Goal: Complete application form: Complete application form

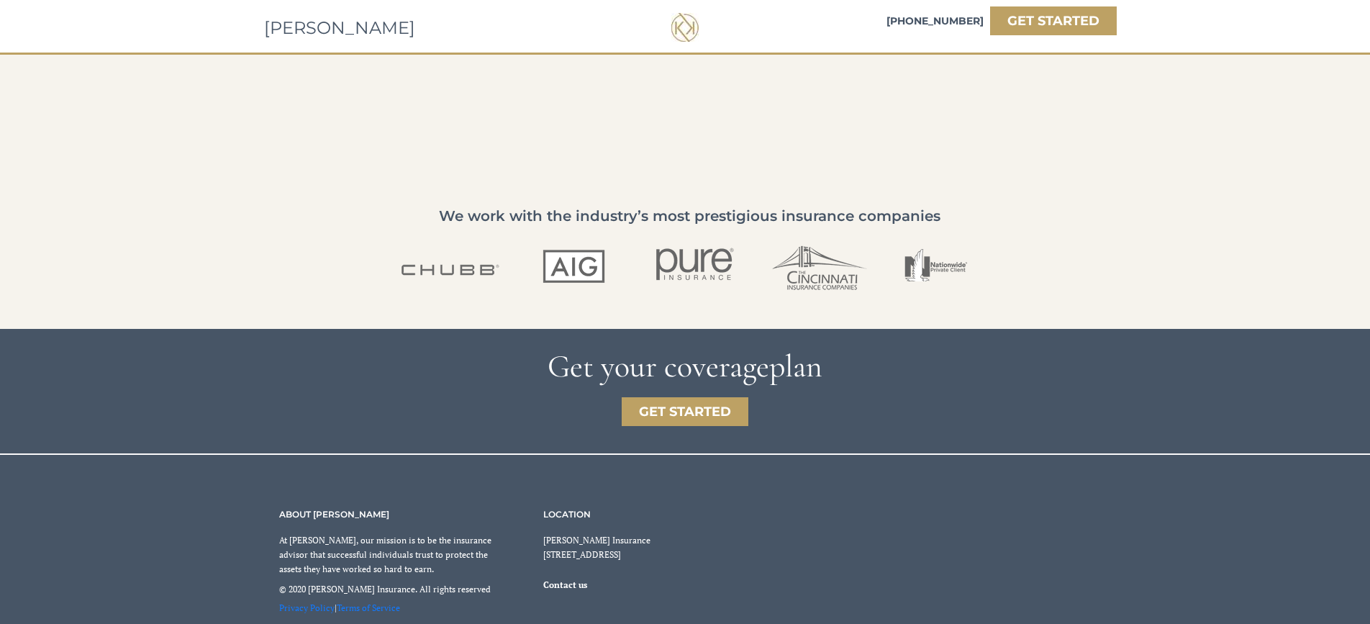
scroll to position [2384, 0]
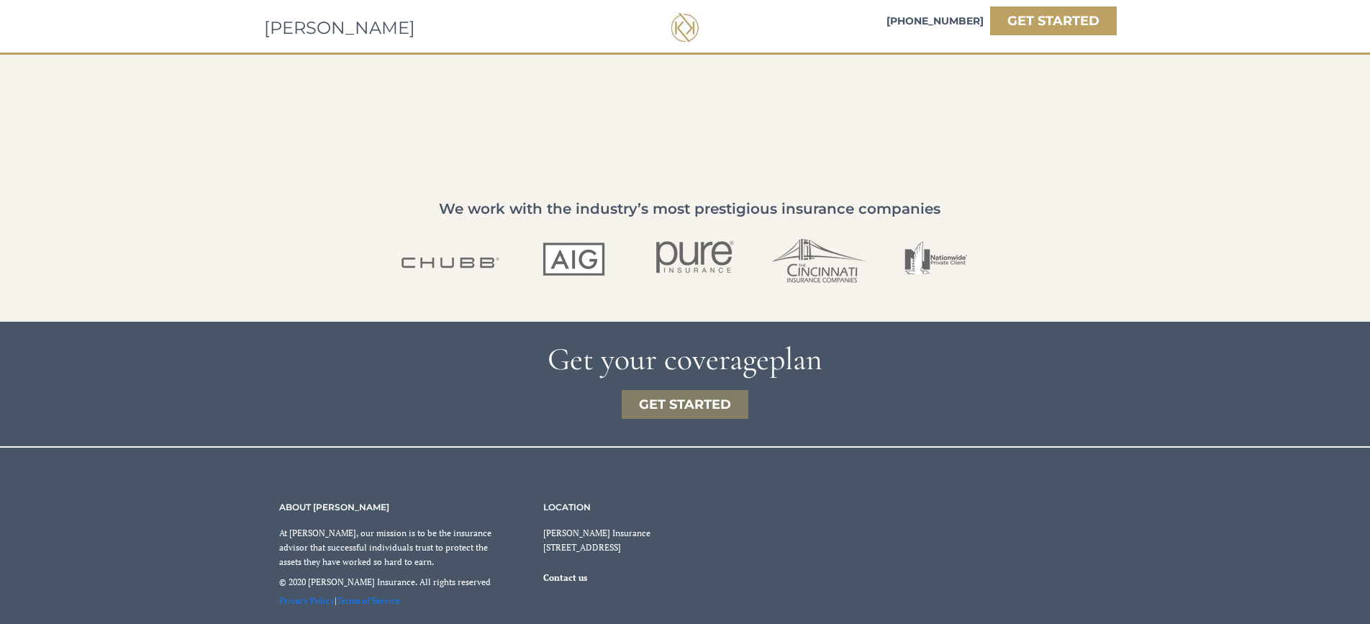
click at [698, 406] on strong "GET STARTED" at bounding box center [685, 405] width 92 height 16
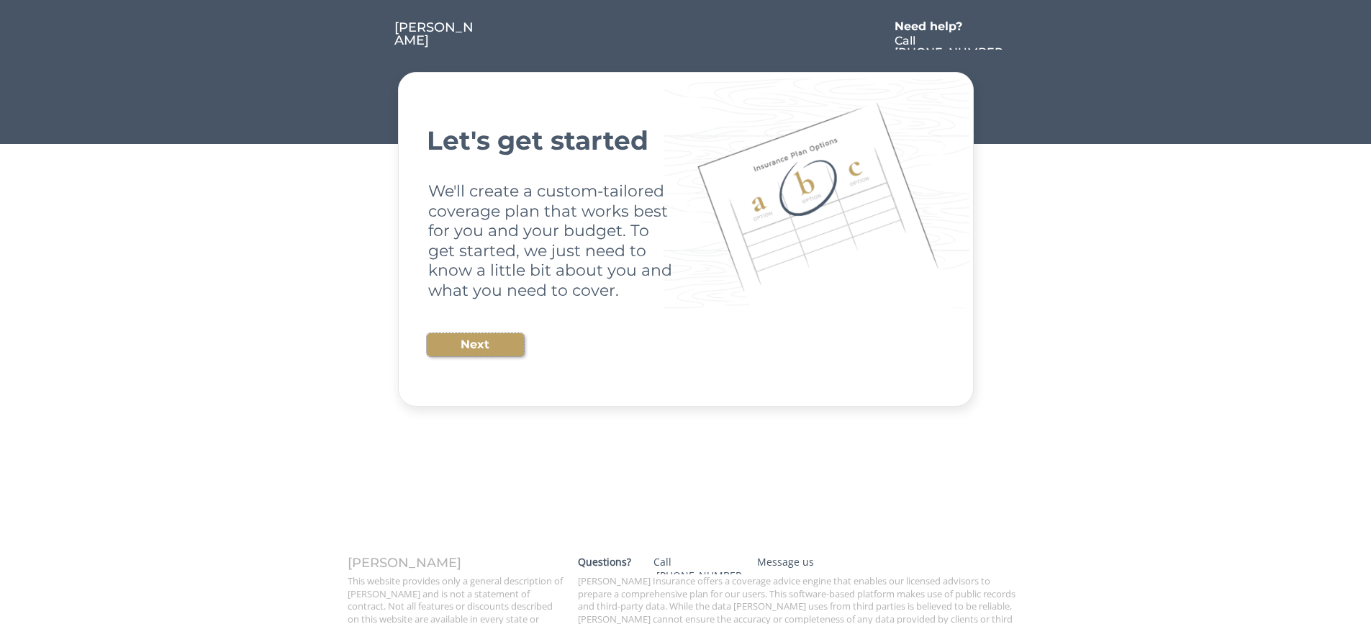
click at [478, 346] on button "Next" at bounding box center [475, 344] width 97 height 23
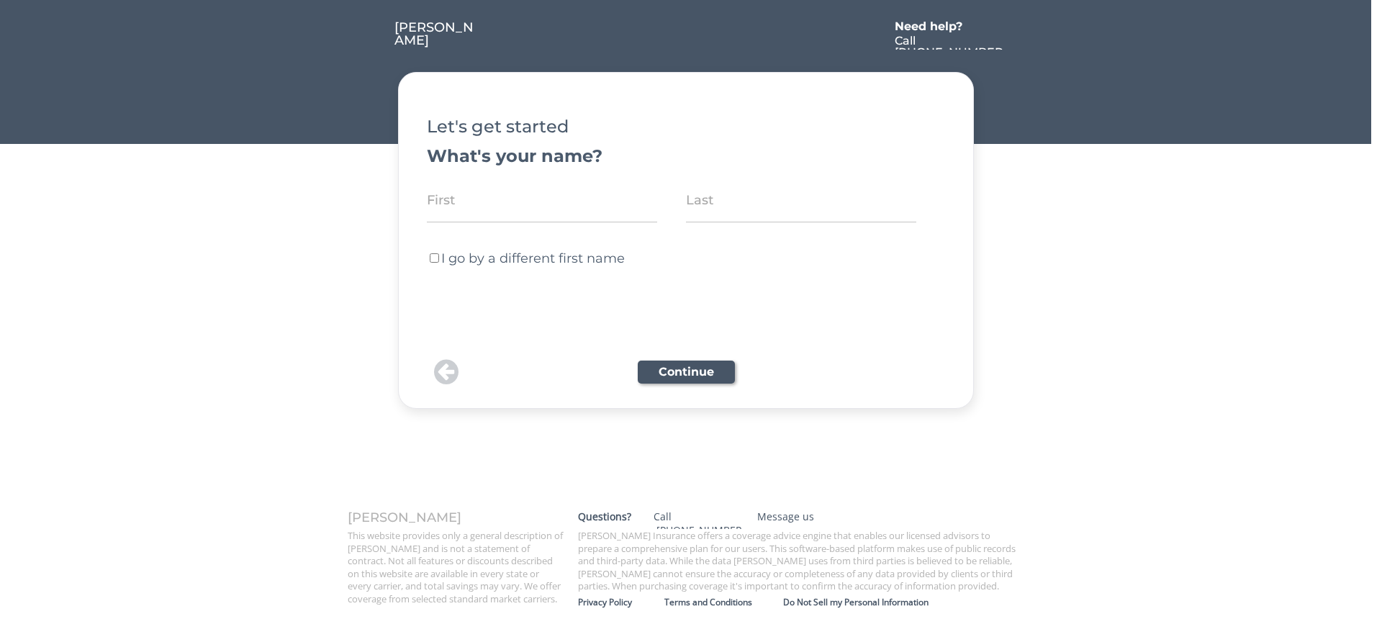
drag, startPoint x: 501, startPoint y: 213, endPoint x: 501, endPoint y: 204, distance: 9.4
click at [501, 213] on input "input" at bounding box center [542, 200] width 230 height 45
click at [501, 192] on input "input" at bounding box center [542, 200] width 230 height 45
type input "[PERSON_NAME]"
type input ":"
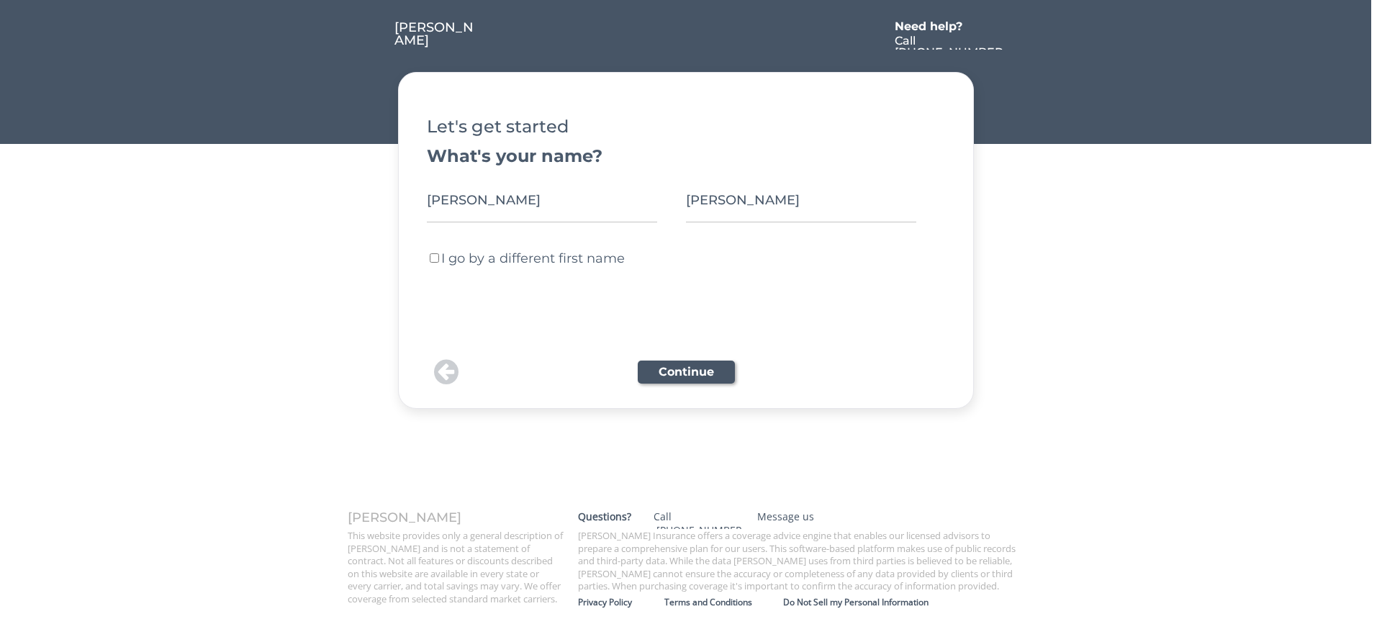
type input "[PERSON_NAME]"
click at [659, 369] on button "Continue" at bounding box center [686, 372] width 97 height 23
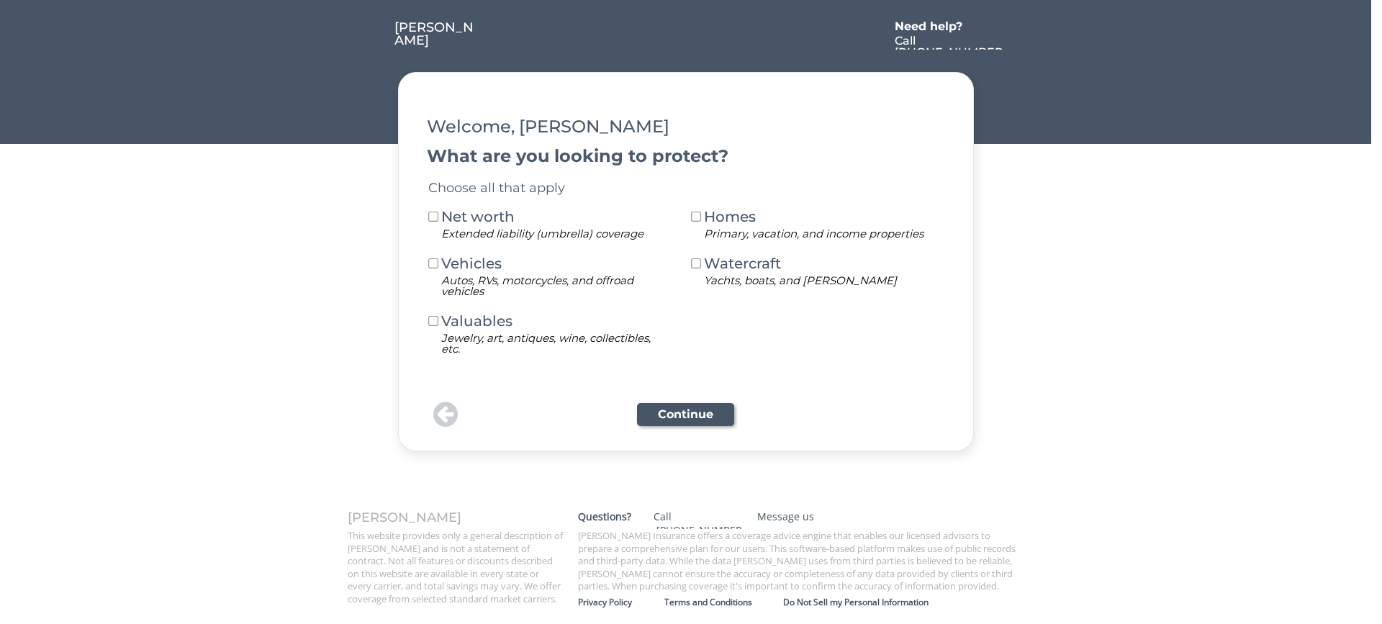
click at [434, 264] on button at bounding box center [433, 264] width 13 height 13
click at [668, 407] on button "Continue" at bounding box center [685, 414] width 97 height 23
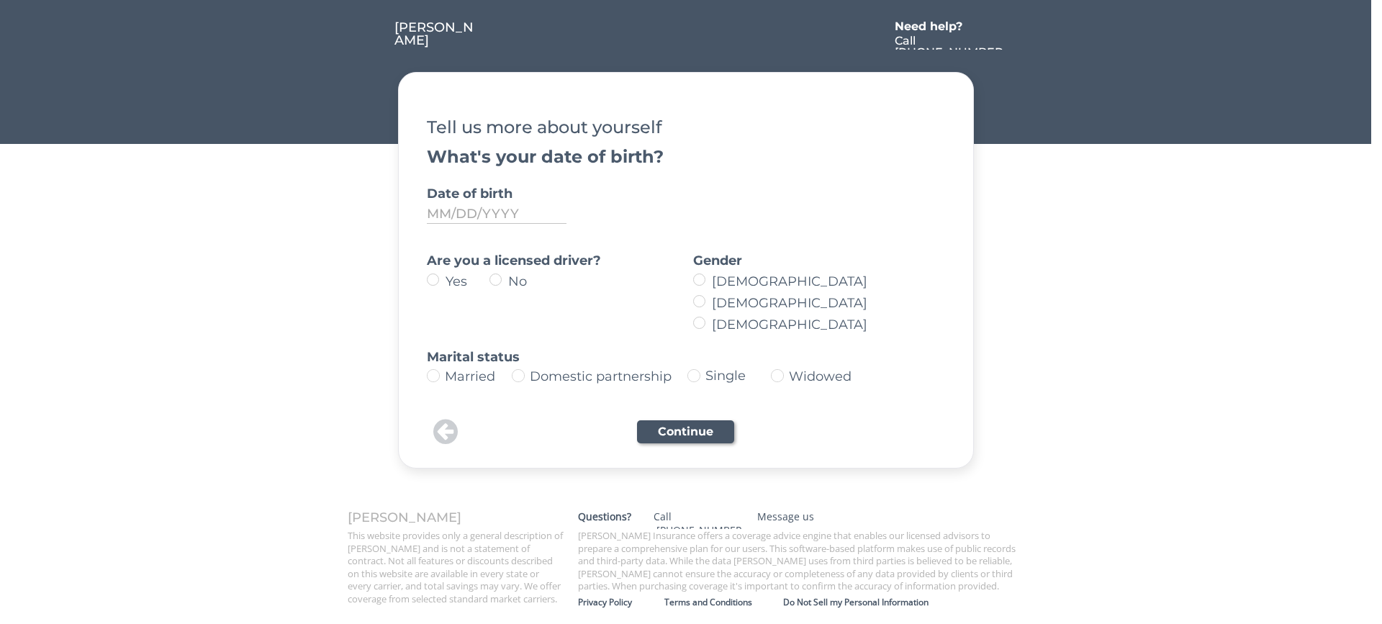
click at [441, 280] on label "Yes" at bounding box center [465, 281] width 48 height 13
click at [425, 280] on input "Yes" at bounding box center [420, 279] width 9 height 9
radio input "true"
click at [707, 279] on label "[DEMOGRAPHIC_DATA]" at bounding box center [822, 281] width 230 height 13
click at [692, 279] on input "[DEMOGRAPHIC_DATA]" at bounding box center [686, 279] width 9 height 9
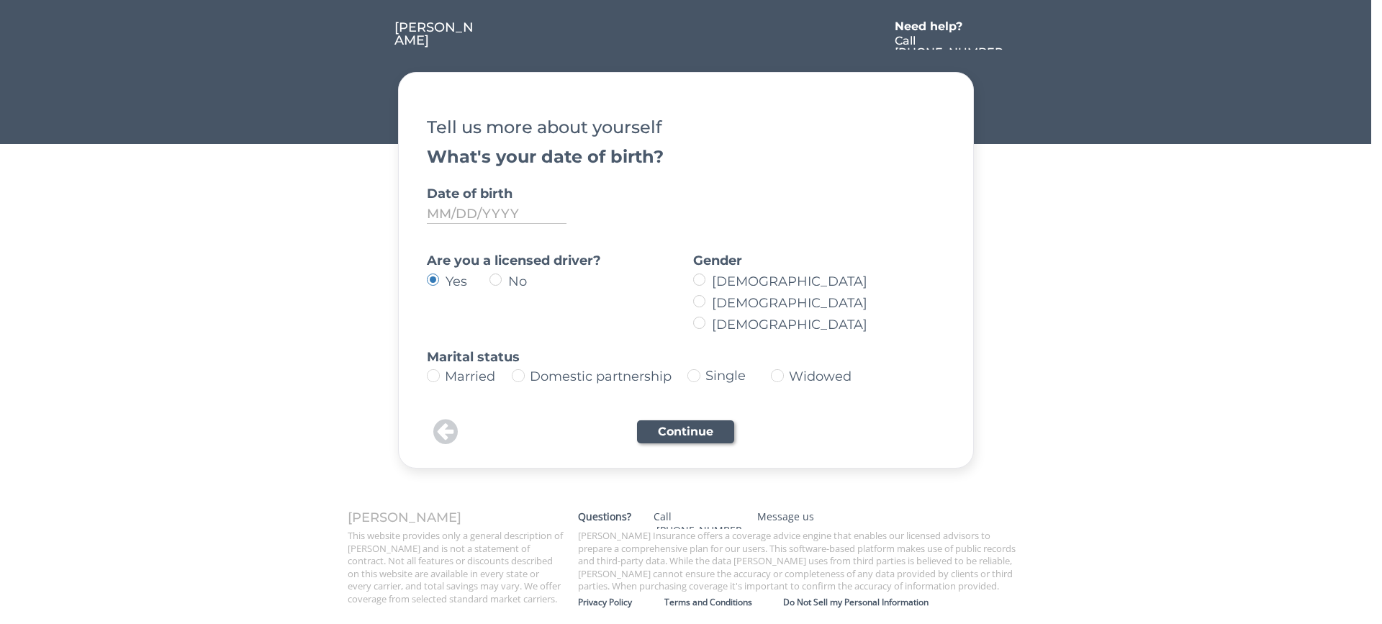
radio input "true"
click at [438, 374] on img at bounding box center [433, 375] width 13 height 13
type input "Married"
click at [433, 210] on input "input" at bounding box center [497, 213] width 140 height 19
type input "[DATE]"
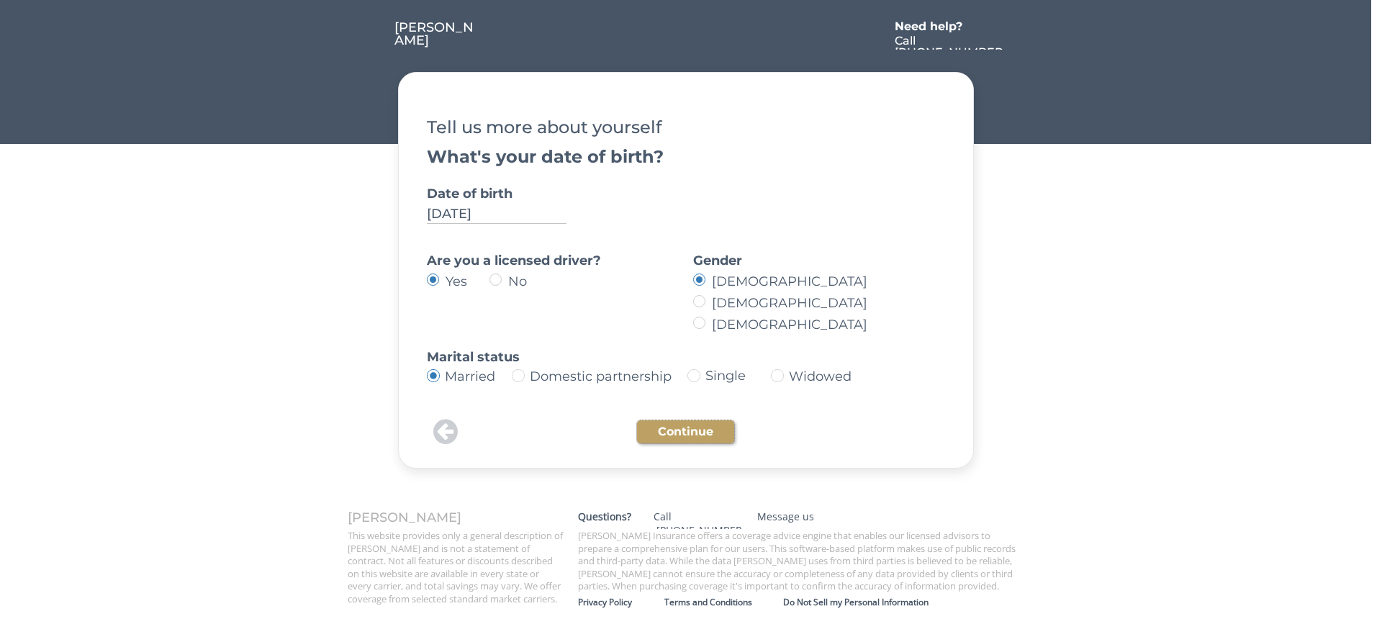
click at [700, 425] on button "Continue" at bounding box center [685, 431] width 97 height 23
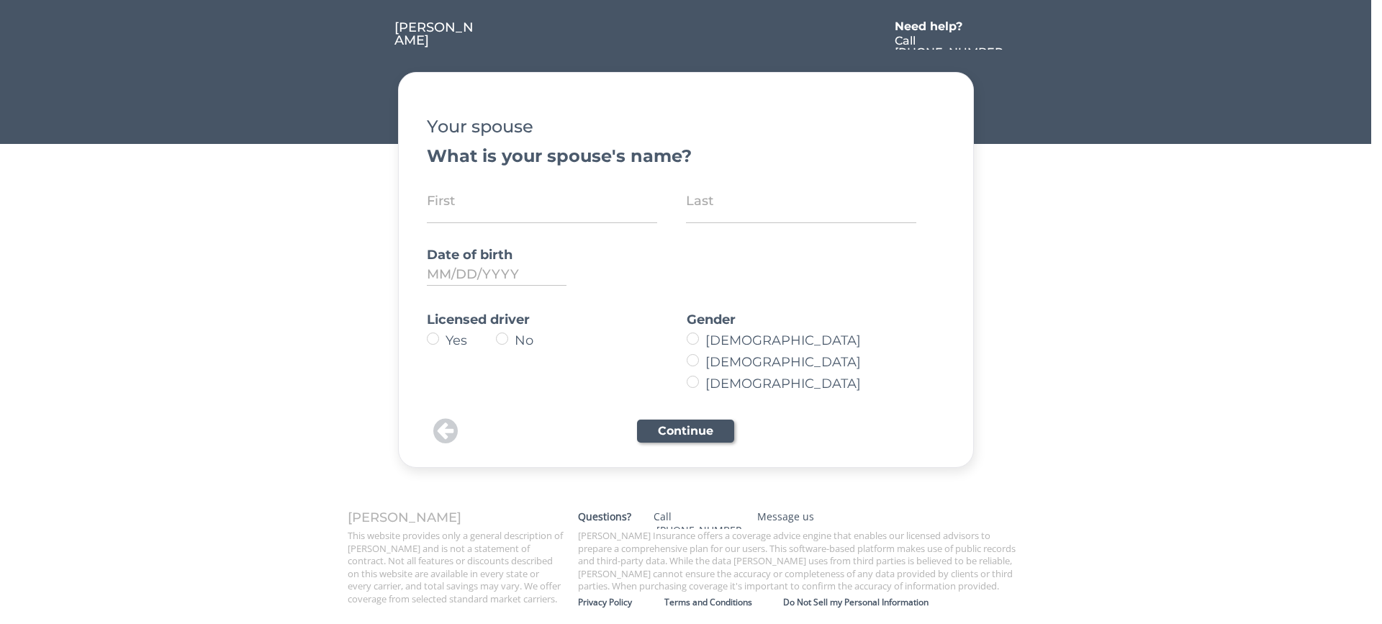
click at [534, 212] on input "input" at bounding box center [542, 200] width 230 height 45
type input "[PERSON_NAME]"
type input "jun"
click at [431, 273] on input "input" at bounding box center [497, 274] width 140 height 22
type input "[DATE]"
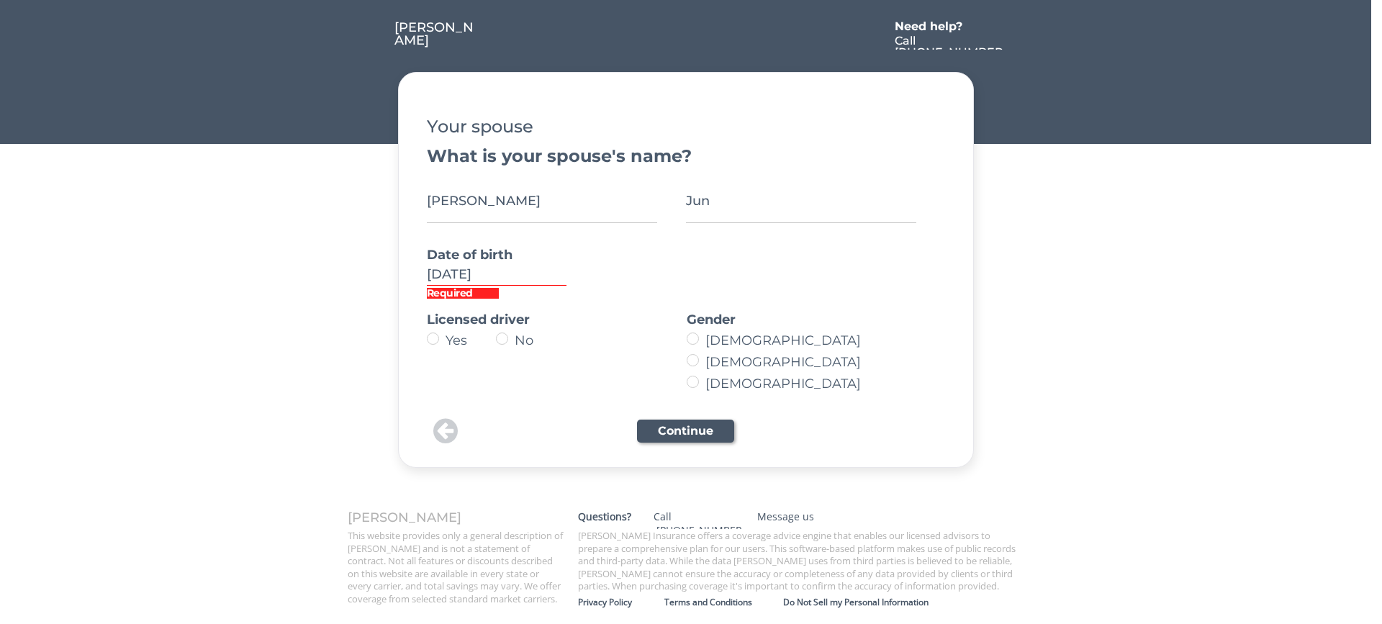
click at [443, 340] on label "Yes" at bounding box center [468, 340] width 55 height 13
click at [425, 340] on input "Yes" at bounding box center [420, 338] width 9 height 9
radio input "true"
click at [701, 363] on label "[DEMOGRAPHIC_DATA]" at bounding box center [810, 362] width 218 height 13
click at [685, 343] on input "[DEMOGRAPHIC_DATA]" at bounding box center [680, 338] width 9 height 9
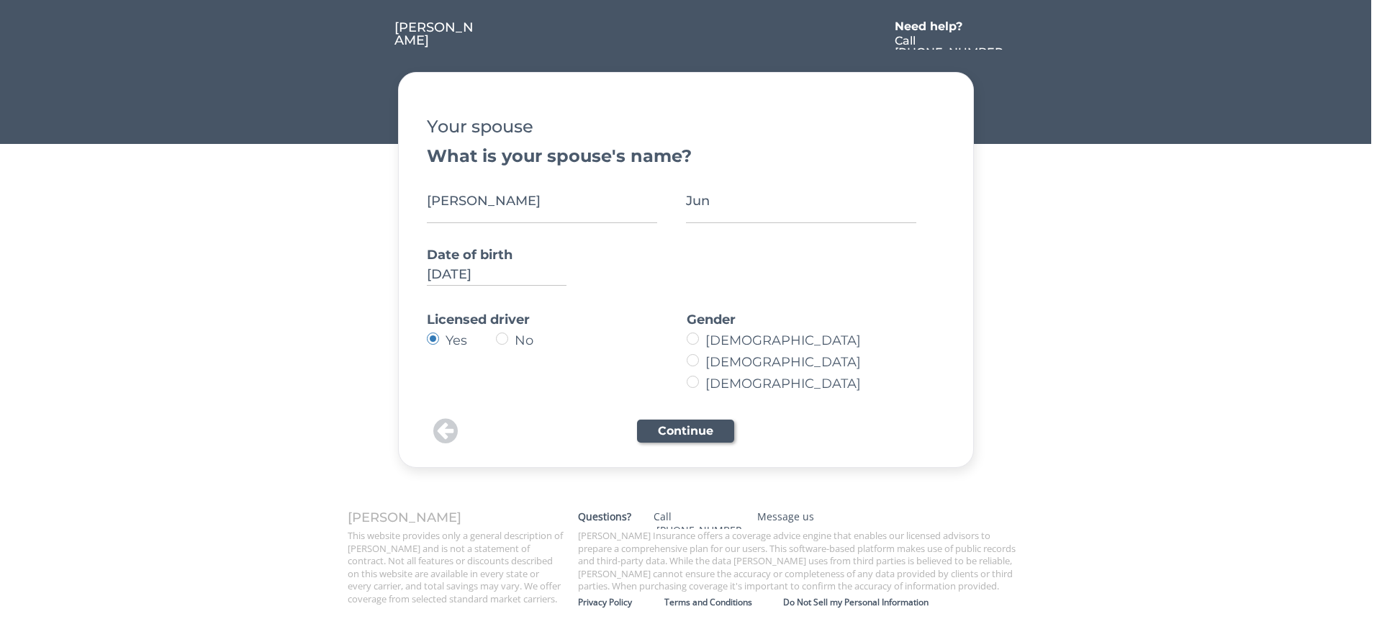
radio input "true"
click at [701, 425] on button "Continue" at bounding box center [685, 431] width 97 height 23
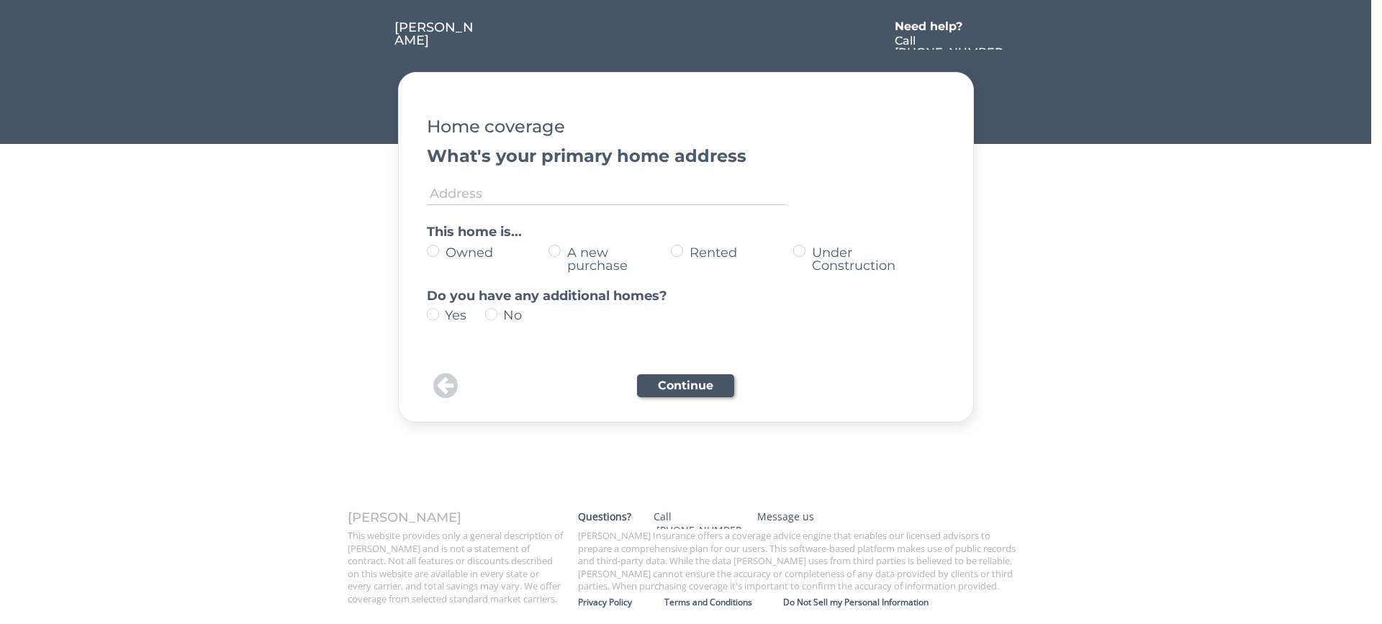
click at [441, 250] on label "Owned" at bounding box center [495, 252] width 108 height 13
click at [425, 250] on input "Owned" at bounding box center [420, 250] width 9 height 9
radio input "true"
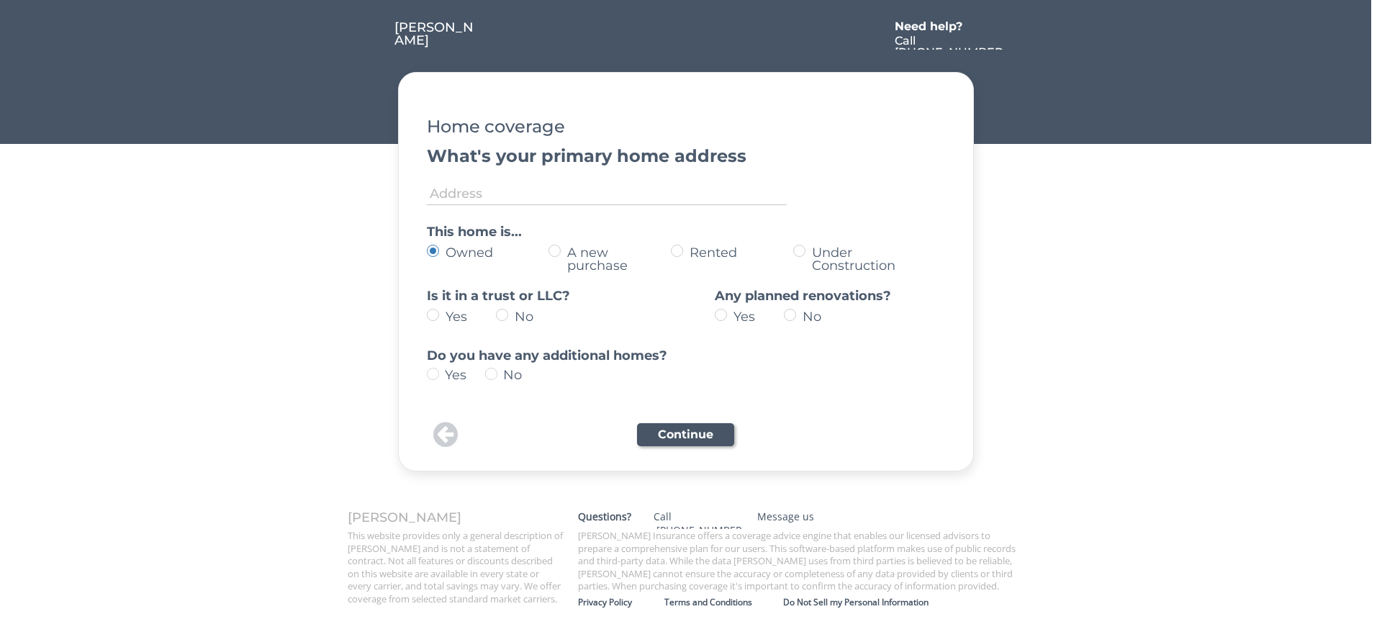
click at [510, 312] on label "No" at bounding box center [537, 316] width 55 height 13
click at [425, 312] on input "No" at bounding box center [420, 314] width 9 height 9
radio input "true"
click at [796, 313] on div "Yes No" at bounding box center [791, 317] width 153 height 19
click at [495, 374] on img at bounding box center [491, 374] width 12 height 12
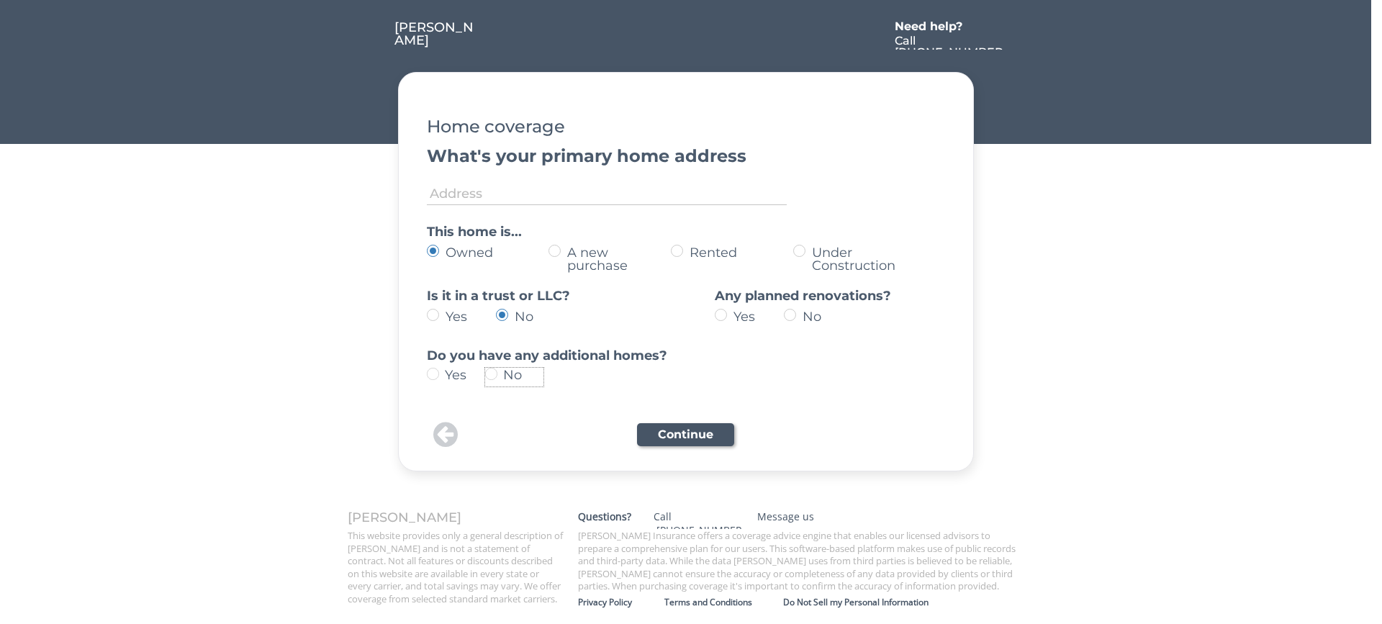
type input "no"
click at [701, 433] on button "Continue" at bounding box center [685, 434] width 97 height 23
click at [572, 195] on input "input" at bounding box center [607, 190] width 360 height 29
type input "[STREET_ADDRESS]"
click at [701, 423] on button "Continue" at bounding box center [685, 434] width 97 height 23
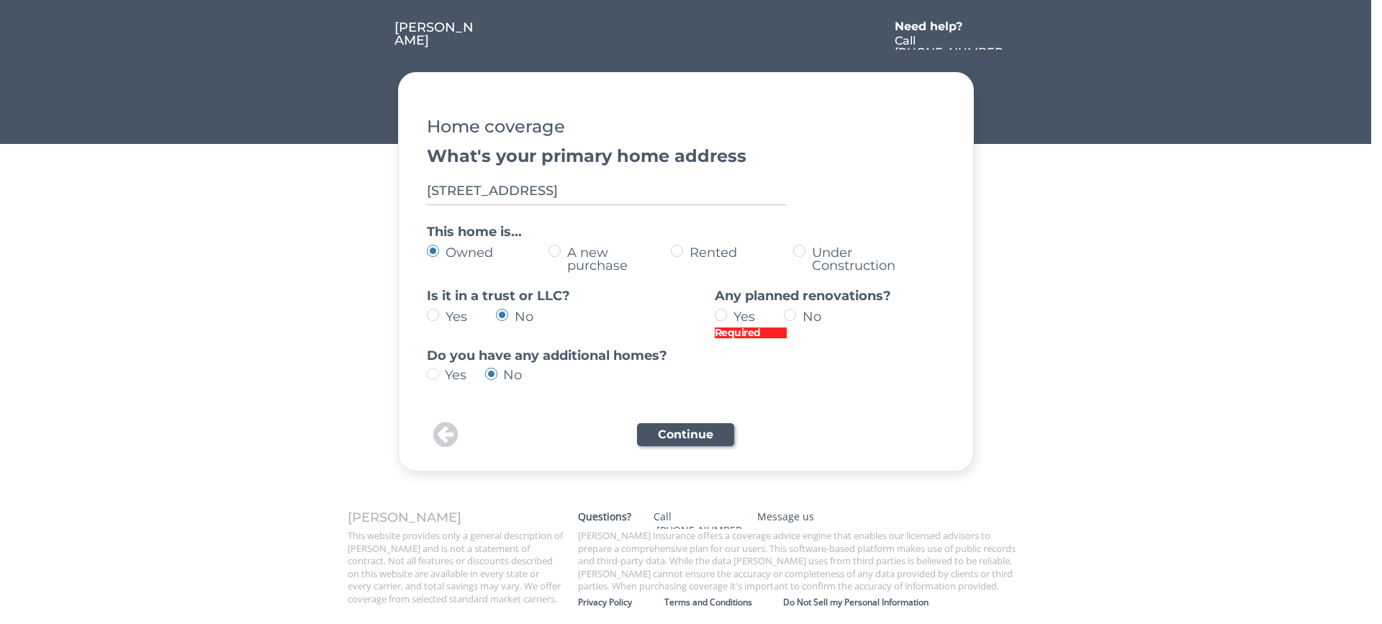
click at [702, 430] on button "Continue" at bounding box center [685, 434] width 97 height 23
click at [797, 319] on div "Yes No" at bounding box center [791, 317] width 153 height 19
click at [798, 314] on label "No" at bounding box center [825, 316] width 55 height 13
click at [713, 314] on input "No" at bounding box center [708, 314] width 9 height 9
radio input "true"
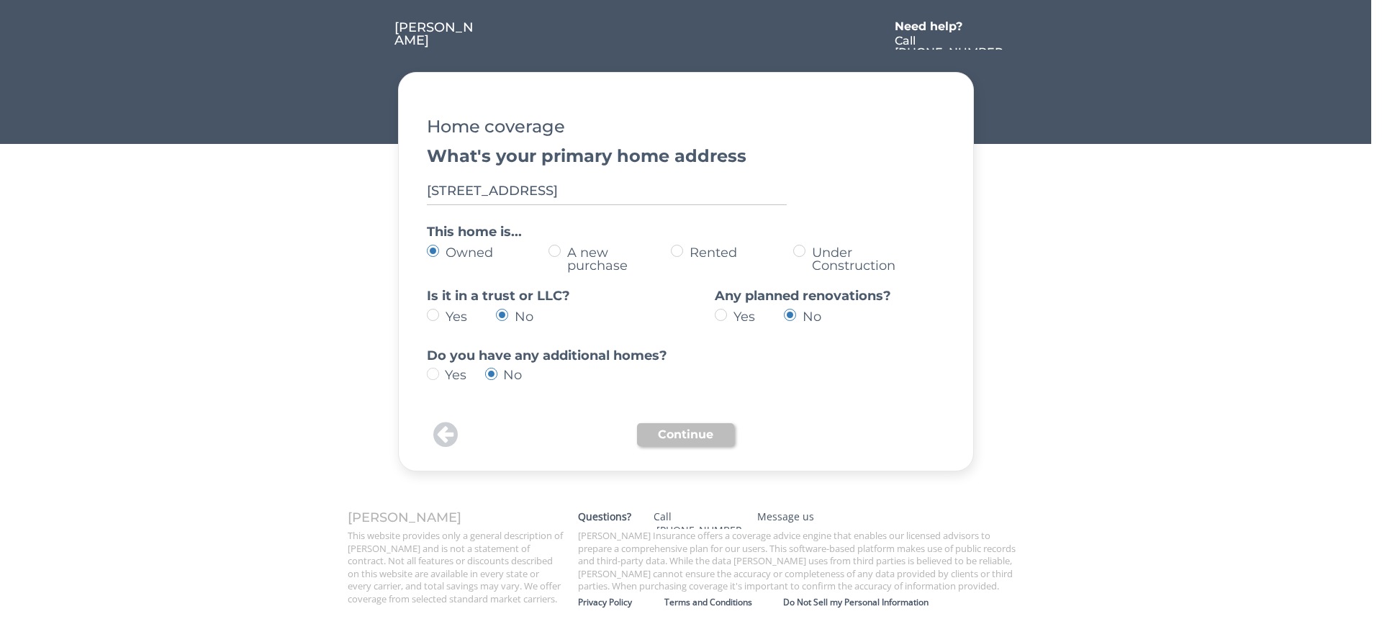
click at [707, 433] on button "Continue" at bounding box center [685, 434] width 97 height 23
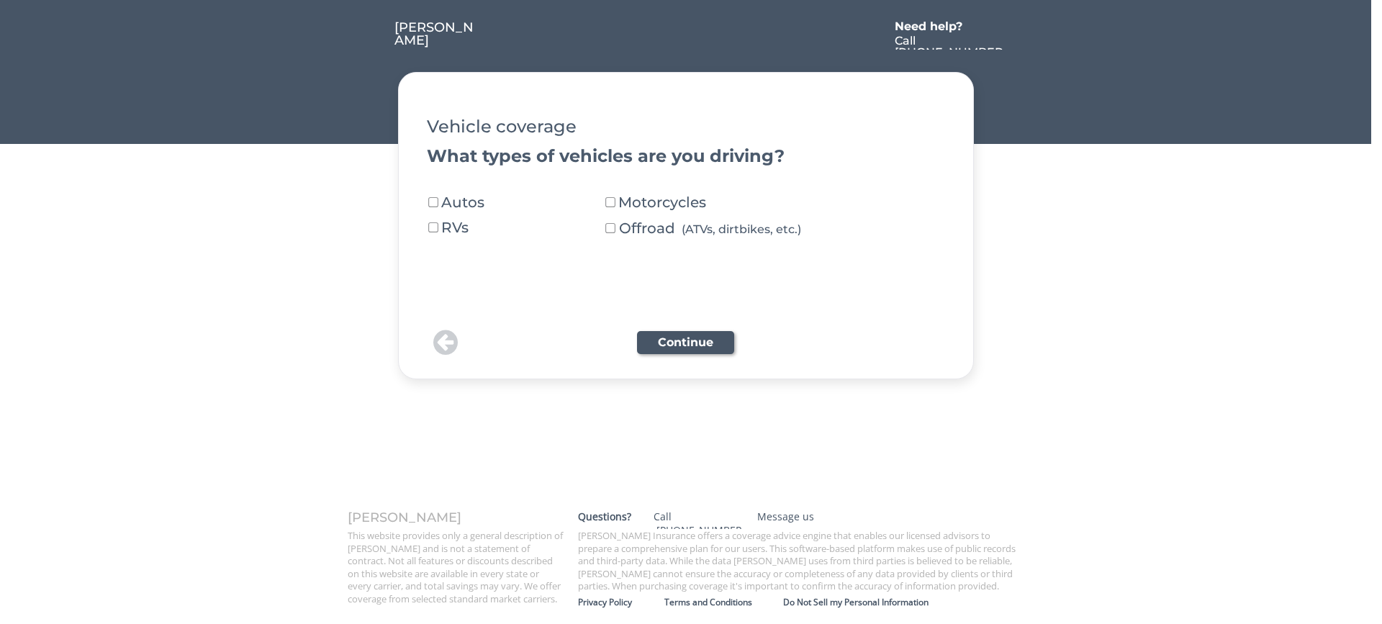
click at [434, 197] on button at bounding box center [433, 202] width 13 height 13
click at [687, 333] on button "Continue" at bounding box center [685, 342] width 97 height 23
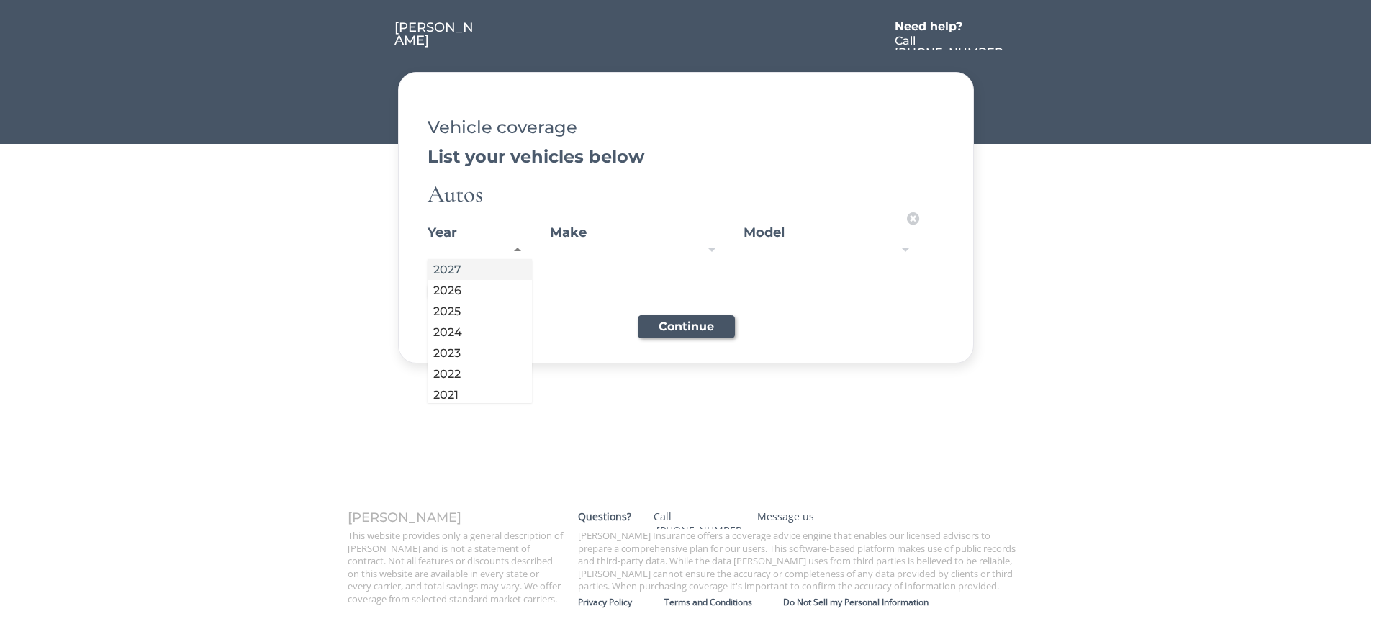
click at [452, 248] on div at bounding box center [480, 250] width 104 height 19
click at [586, 247] on div at bounding box center [638, 250] width 176 height 19
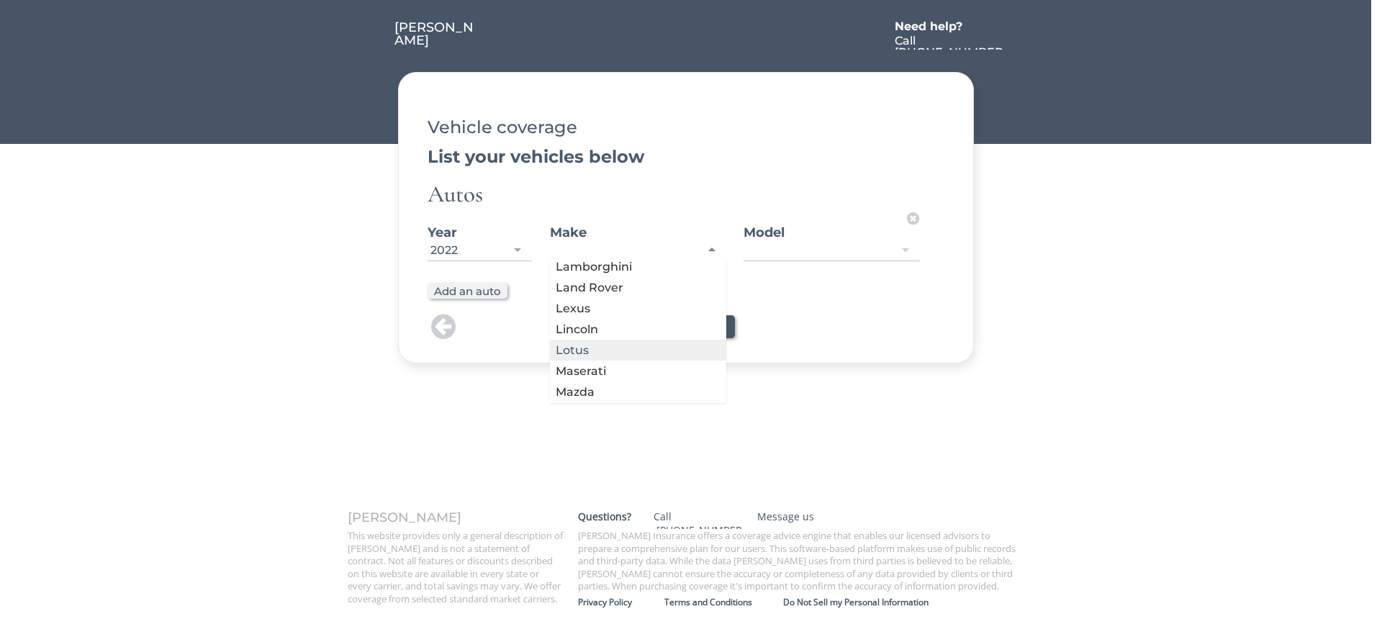
scroll to position [576, 0]
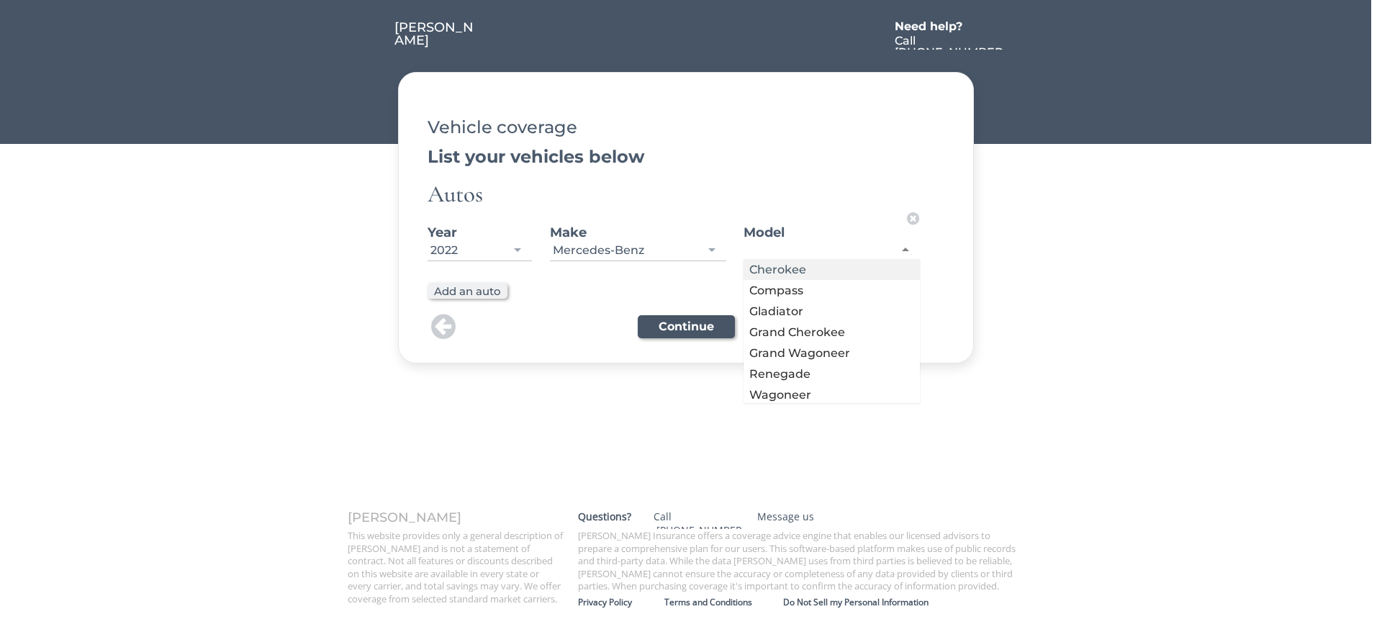
click at [782, 253] on div at bounding box center [831, 250] width 176 height 19
